Goal: Transaction & Acquisition: Purchase product/service

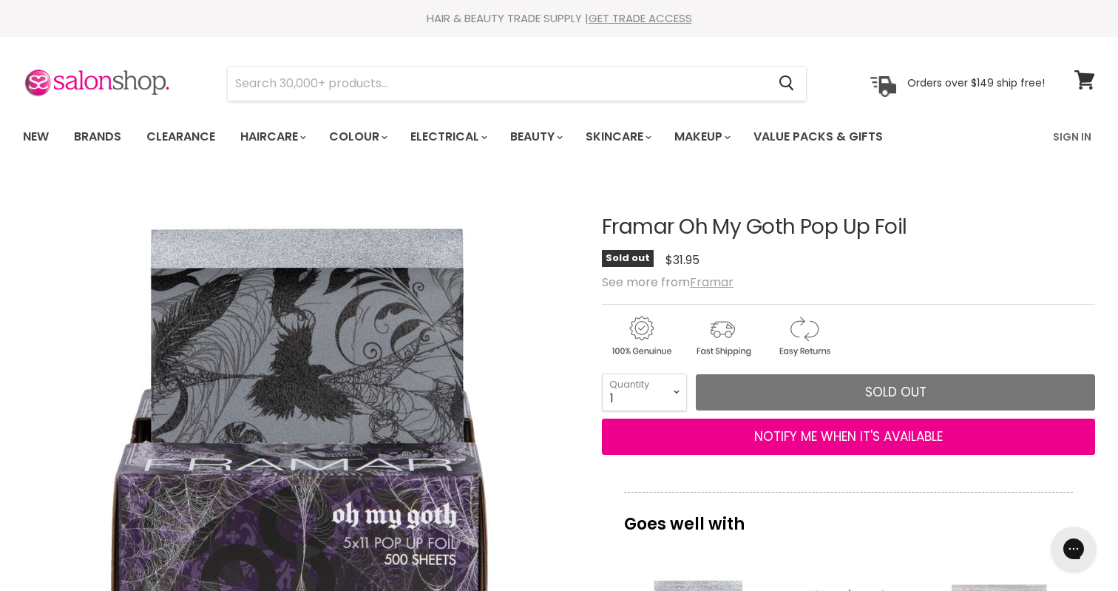
click at [726, 280] on u "Framar" at bounding box center [712, 282] width 44 height 17
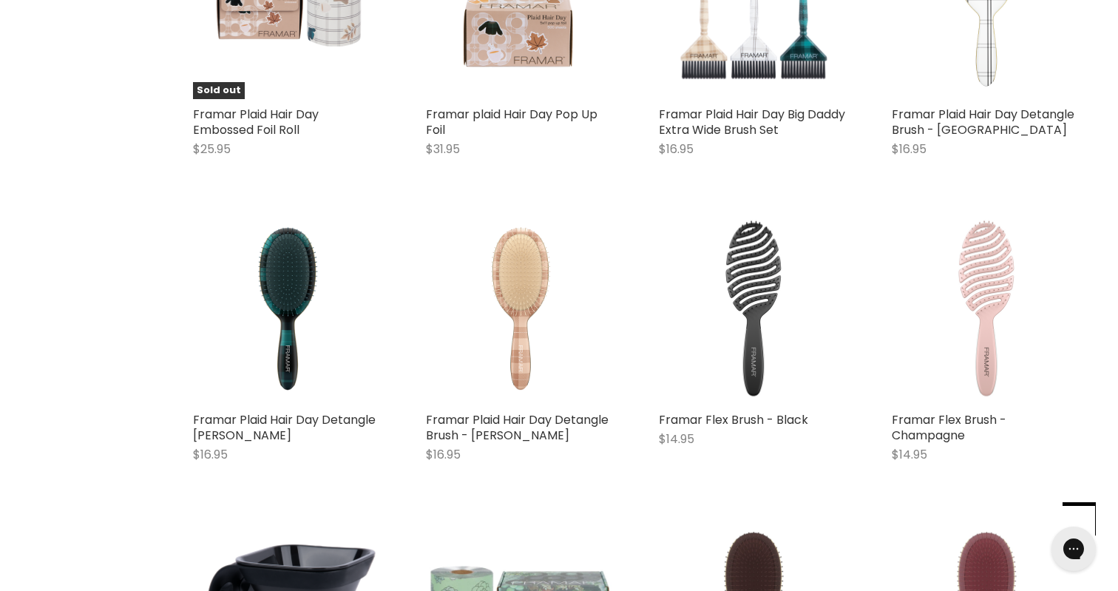
scroll to position [3348, 0]
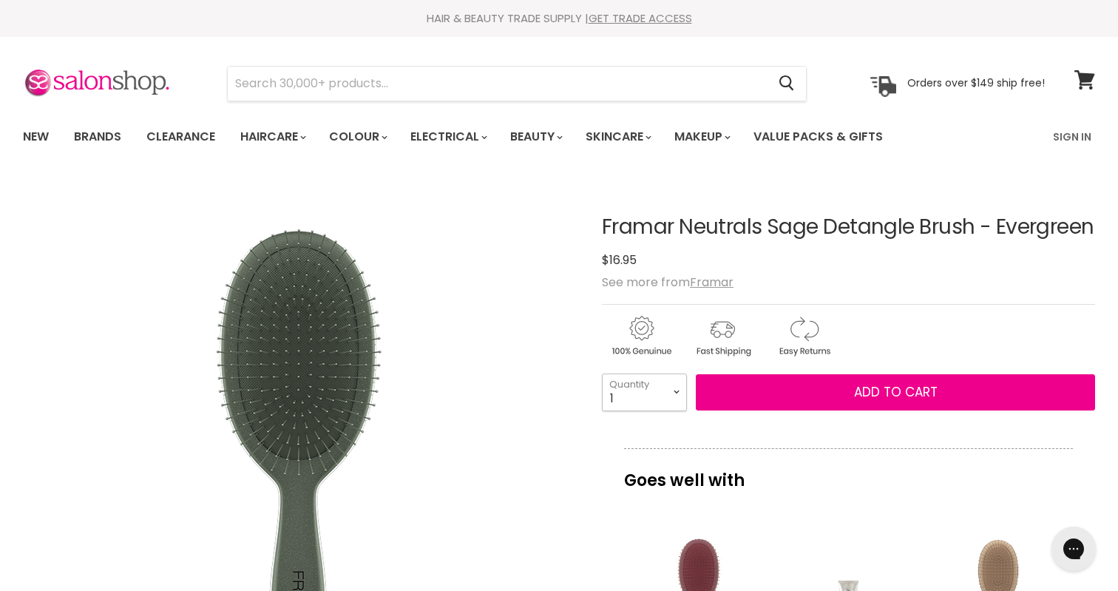
select select "9"
type input "9"
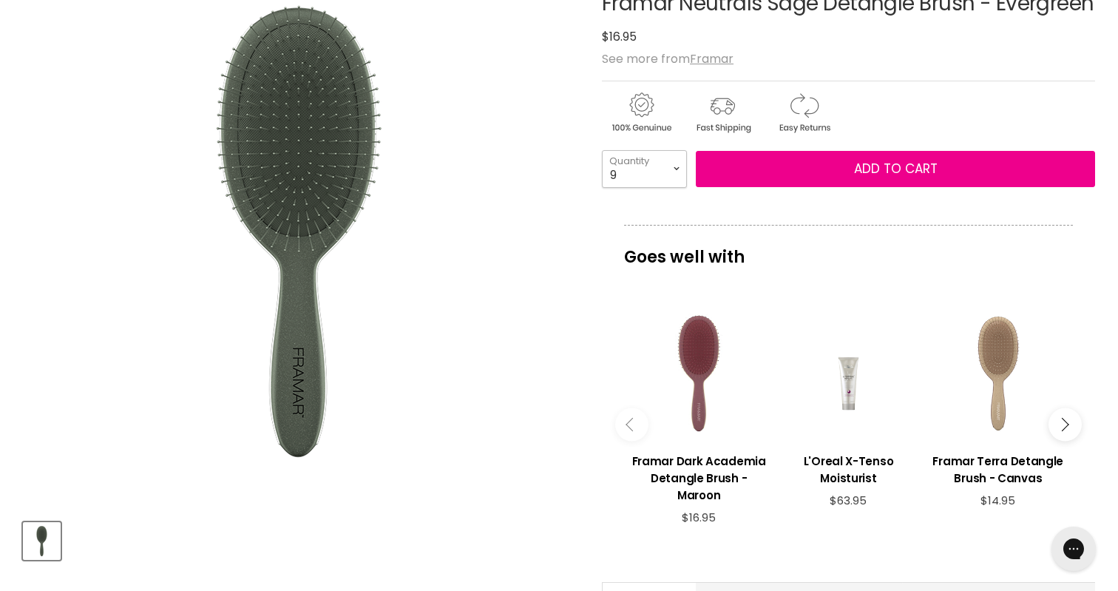
scroll to position [269, 0]
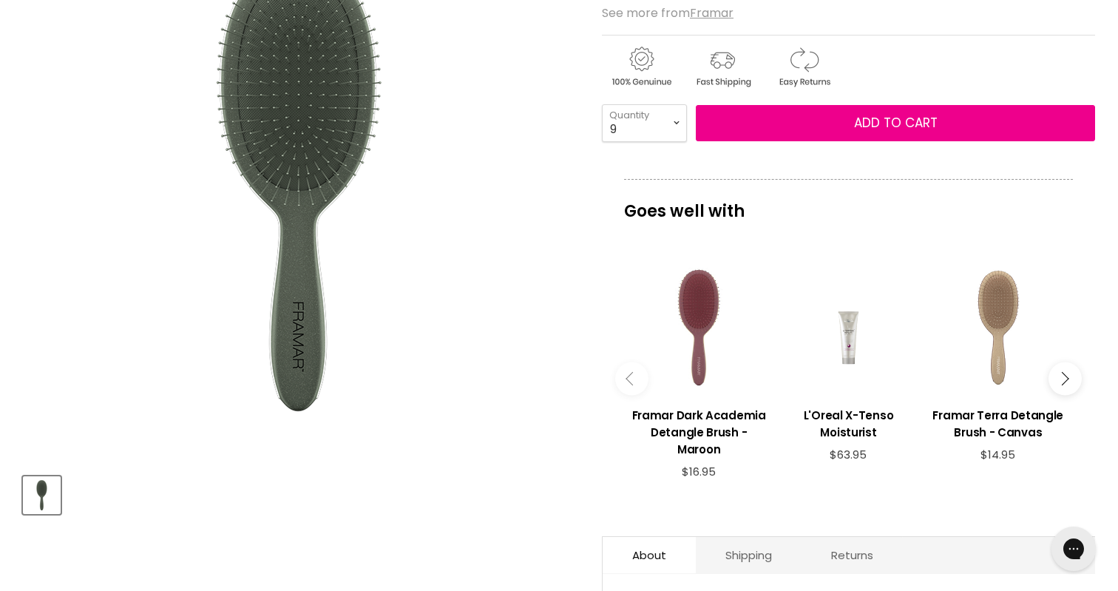
click at [782, 141] on div "1 2 3 4 5 6 7 8 9 10+ Quantity 9 Quantity Add to cart" at bounding box center [848, 122] width 493 height 37
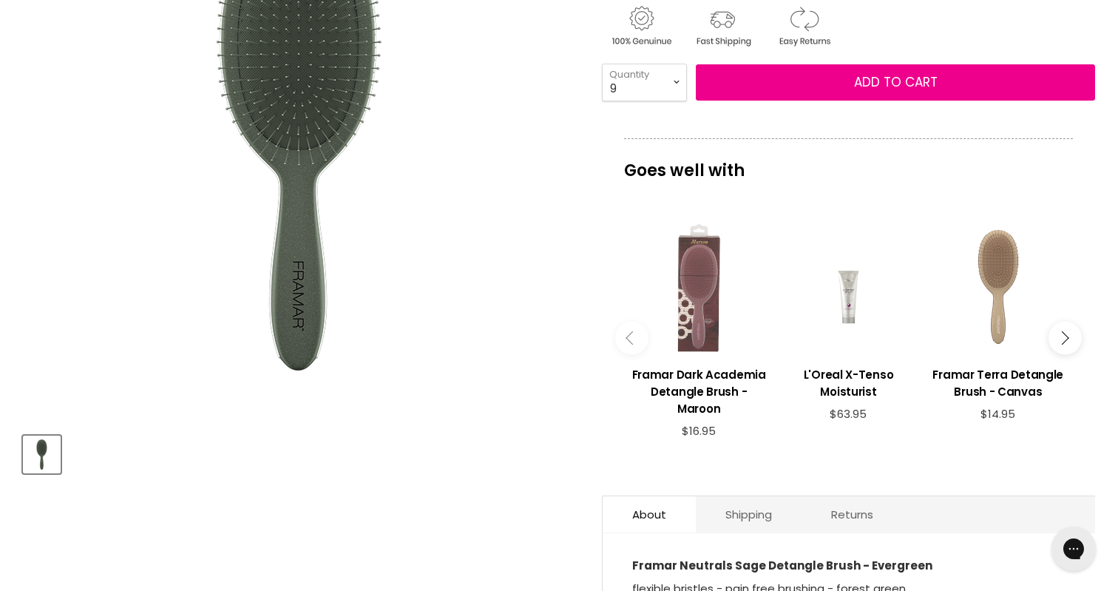
scroll to position [313, 0]
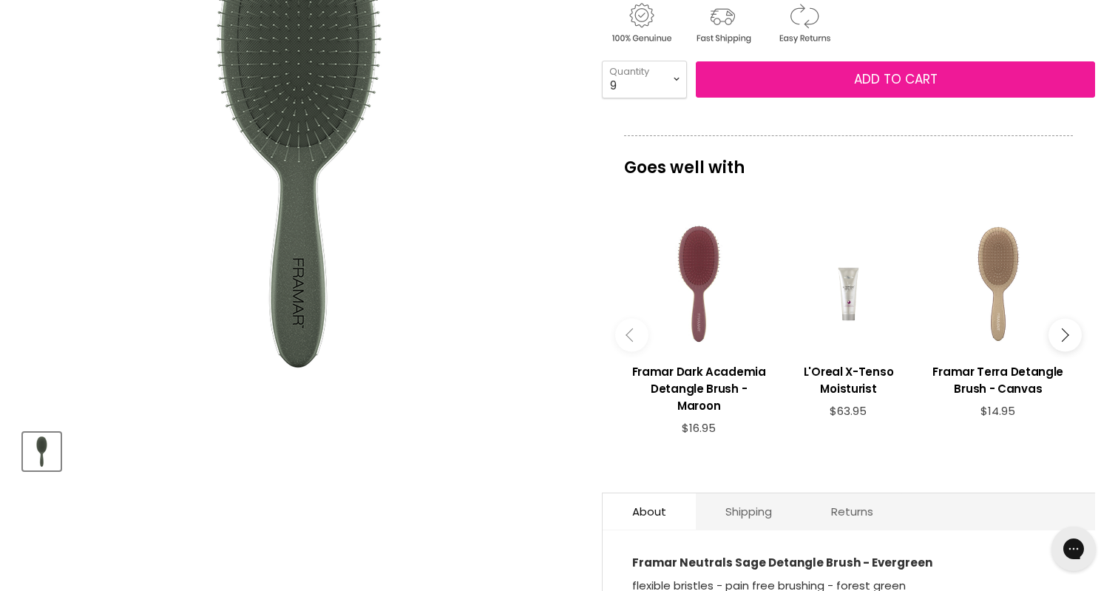
click at [828, 87] on button "Add to cart" at bounding box center [895, 79] width 399 height 37
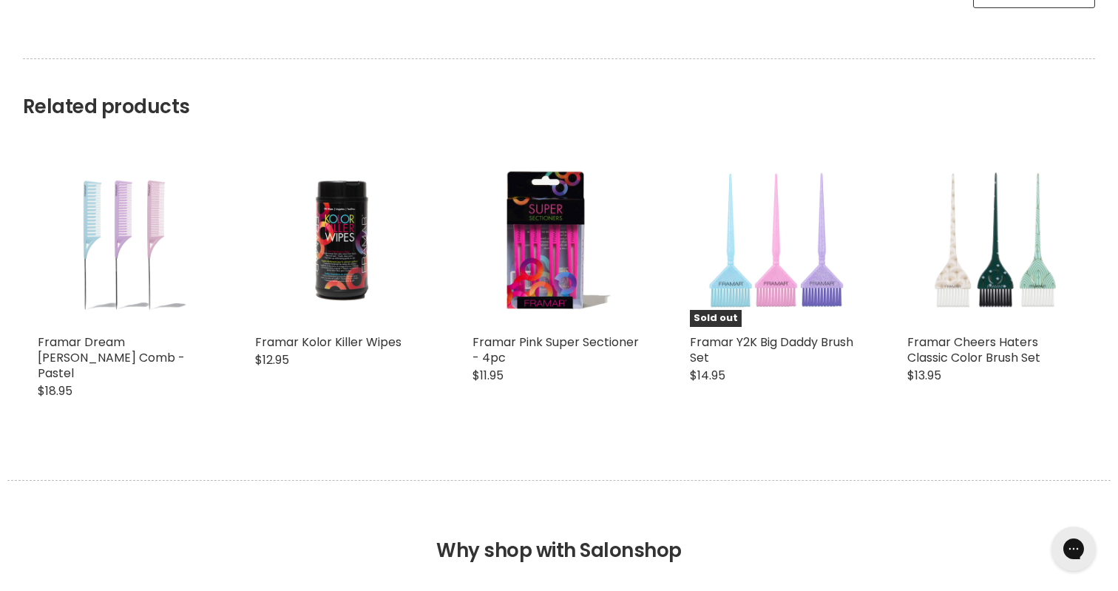
scroll to position [1158, 0]
